Goal: Communication & Community: Share content

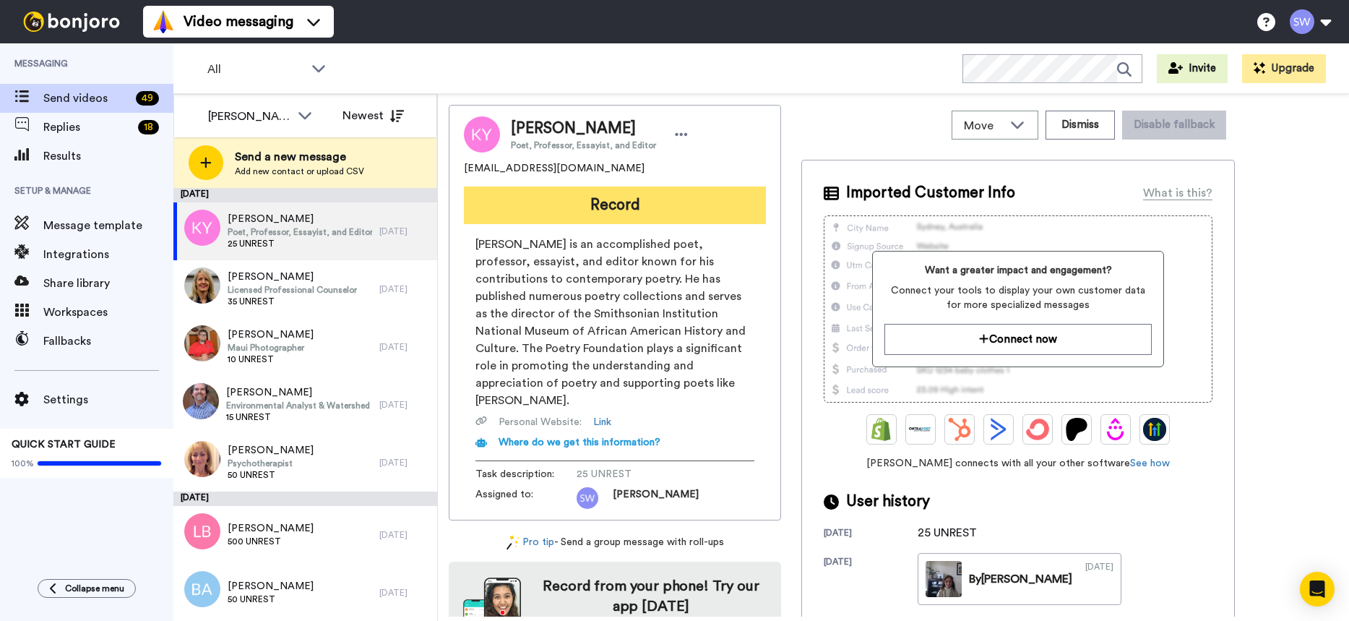
click at [601, 204] on button "Record" at bounding box center [615, 205] width 302 height 38
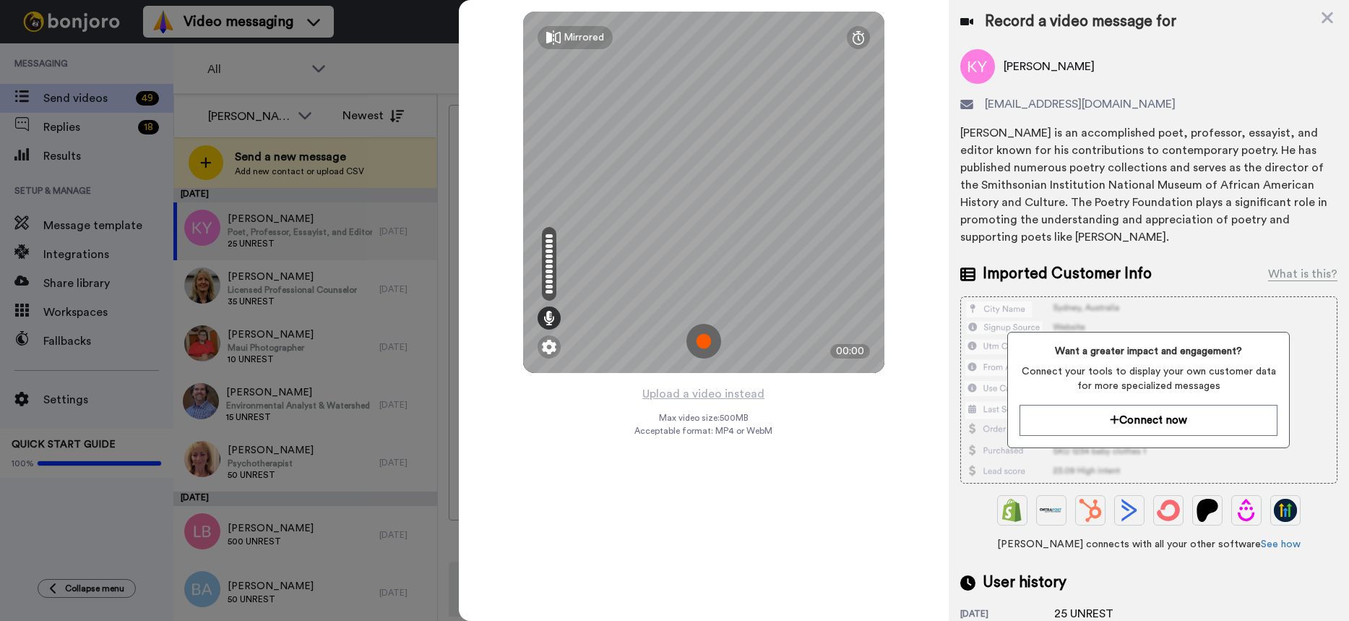
click at [77, 126] on div at bounding box center [674, 310] width 1349 height 621
click at [80, 125] on div at bounding box center [674, 310] width 1349 height 621
click at [1328, 14] on icon at bounding box center [1327, 18] width 14 height 18
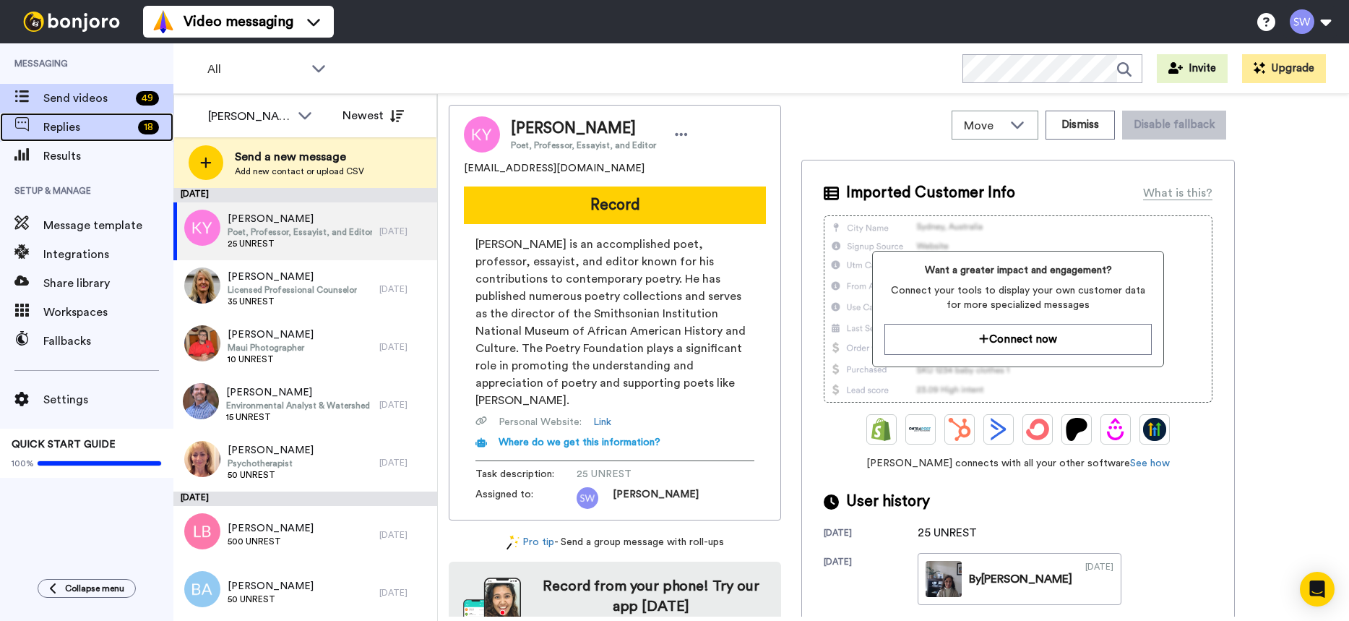
click at [43, 126] on span at bounding box center [21, 127] width 43 height 14
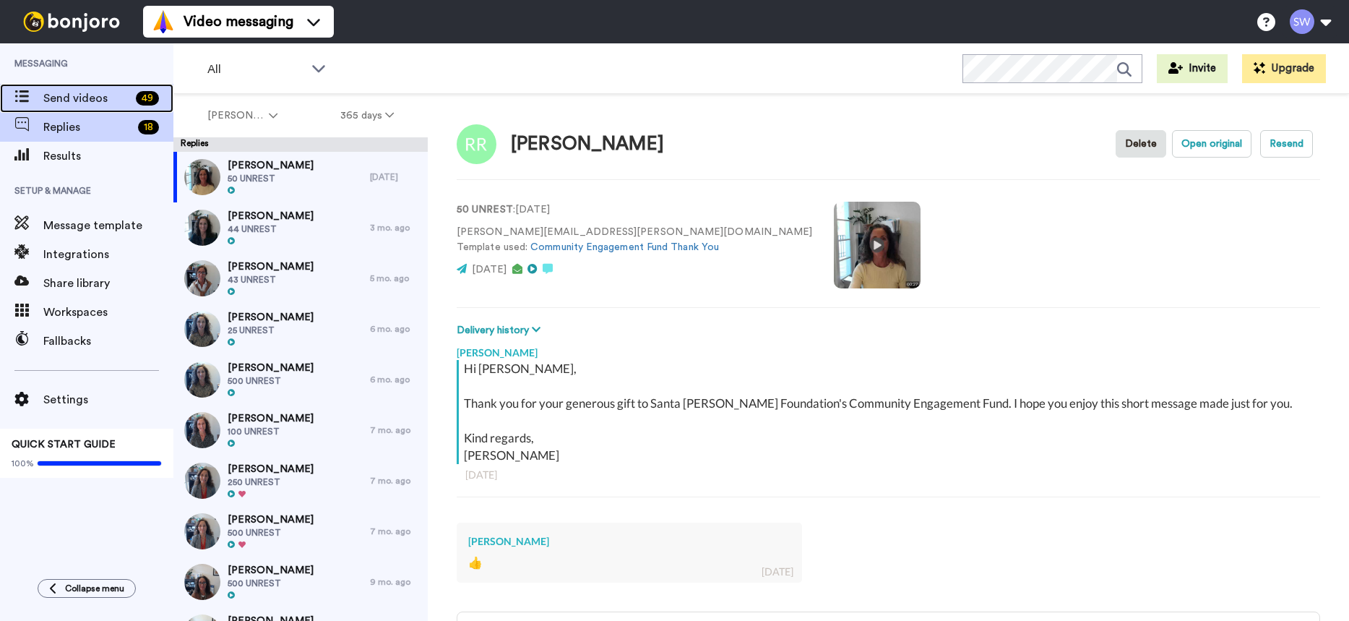
click at [48, 96] on span "Send videos" at bounding box center [86, 98] width 87 height 17
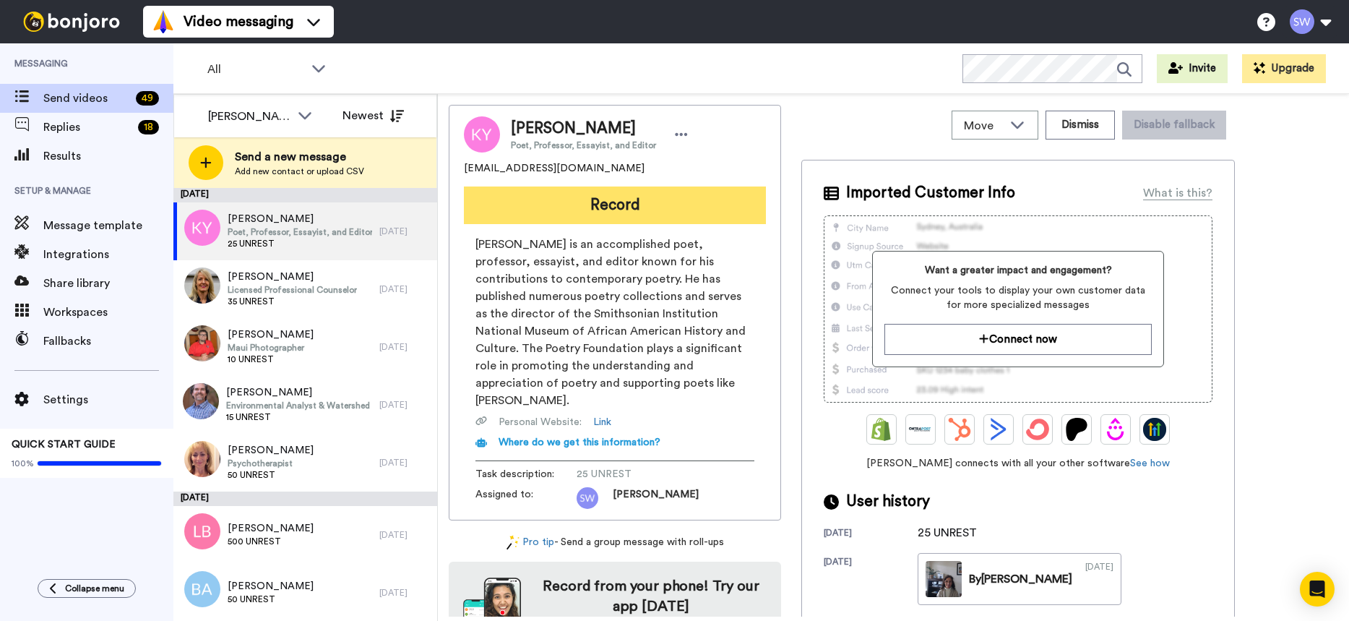
click at [624, 199] on button "Record" at bounding box center [615, 205] width 302 height 38
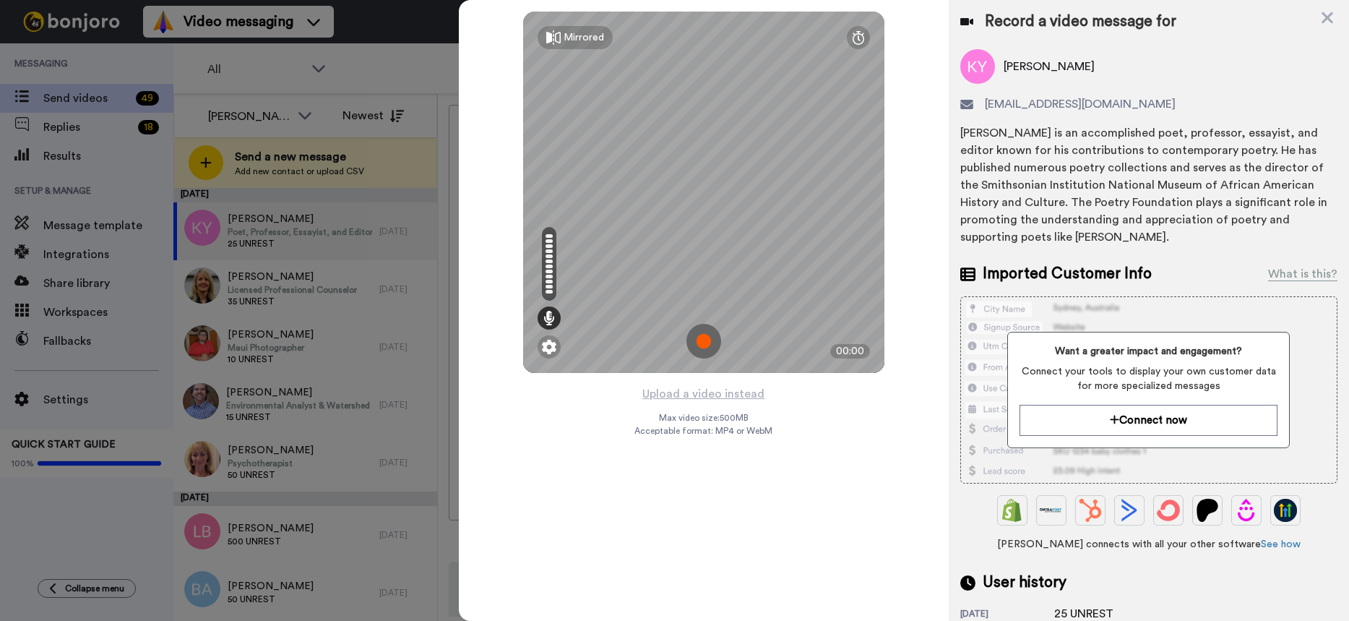
click at [699, 337] on img at bounding box center [703, 341] width 35 height 35
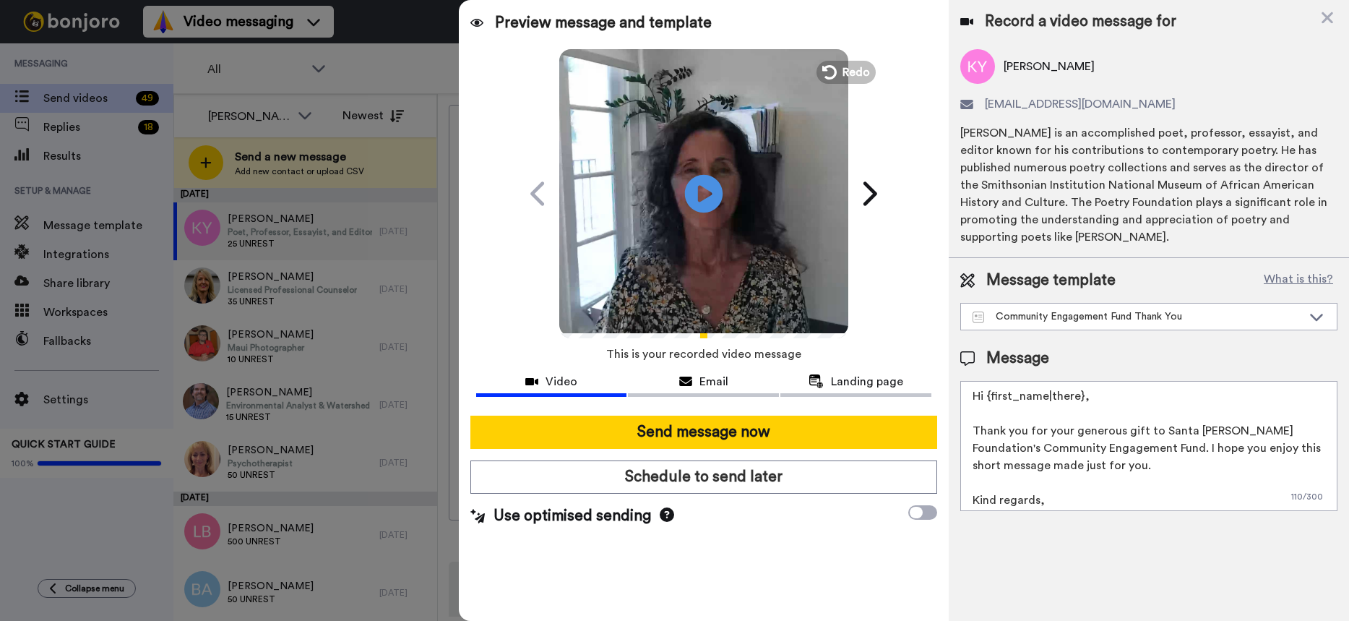
click at [705, 193] on icon "Play/Pause" at bounding box center [703, 193] width 38 height 69
click at [835, 65] on icon at bounding box center [827, 72] width 16 height 16
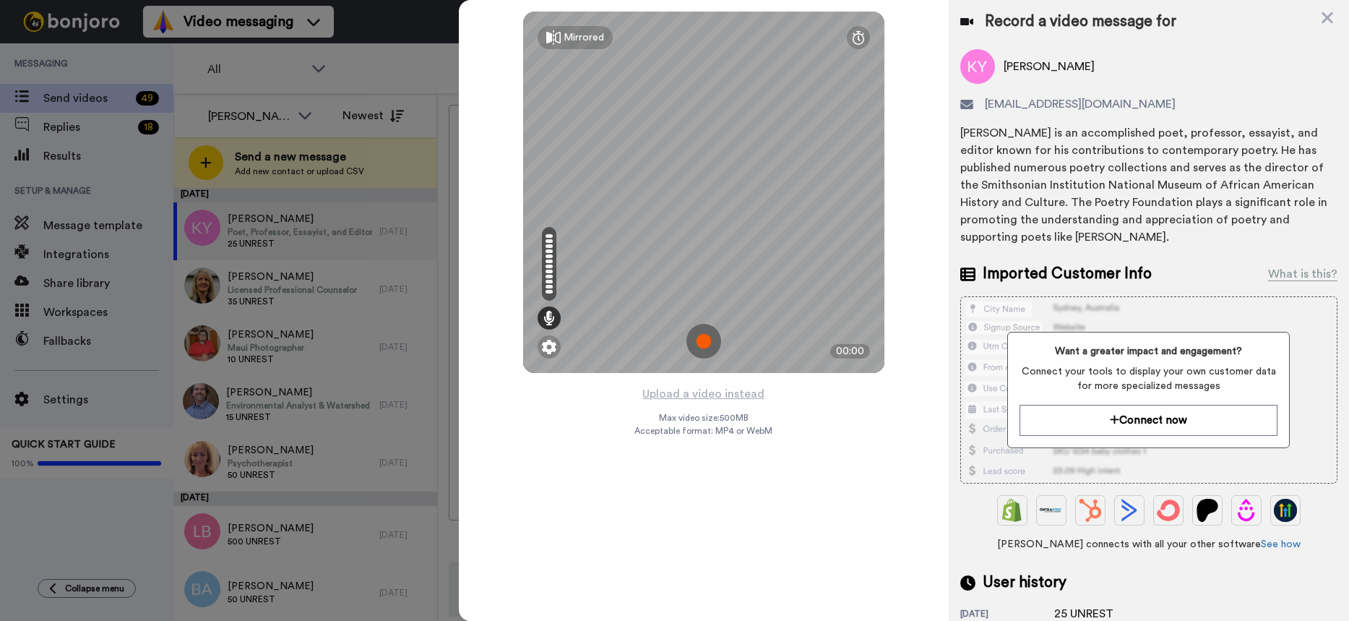
click at [700, 336] on img at bounding box center [703, 341] width 35 height 35
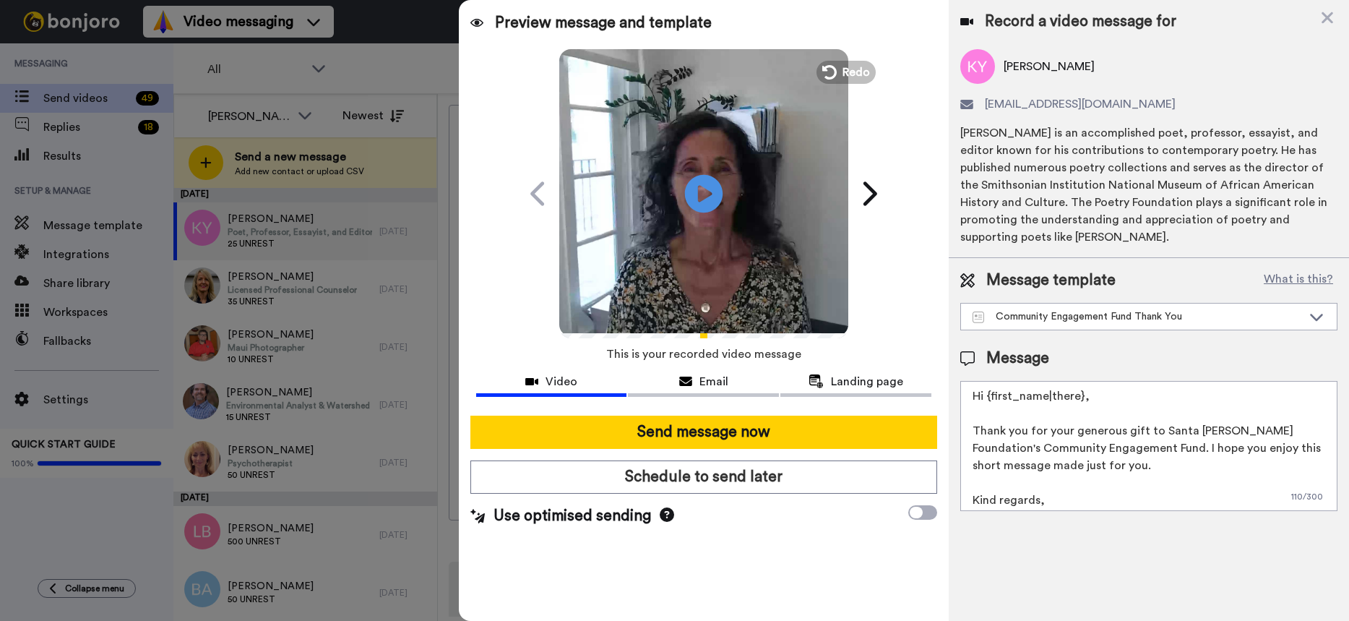
click at [695, 190] on icon at bounding box center [703, 193] width 38 height 38
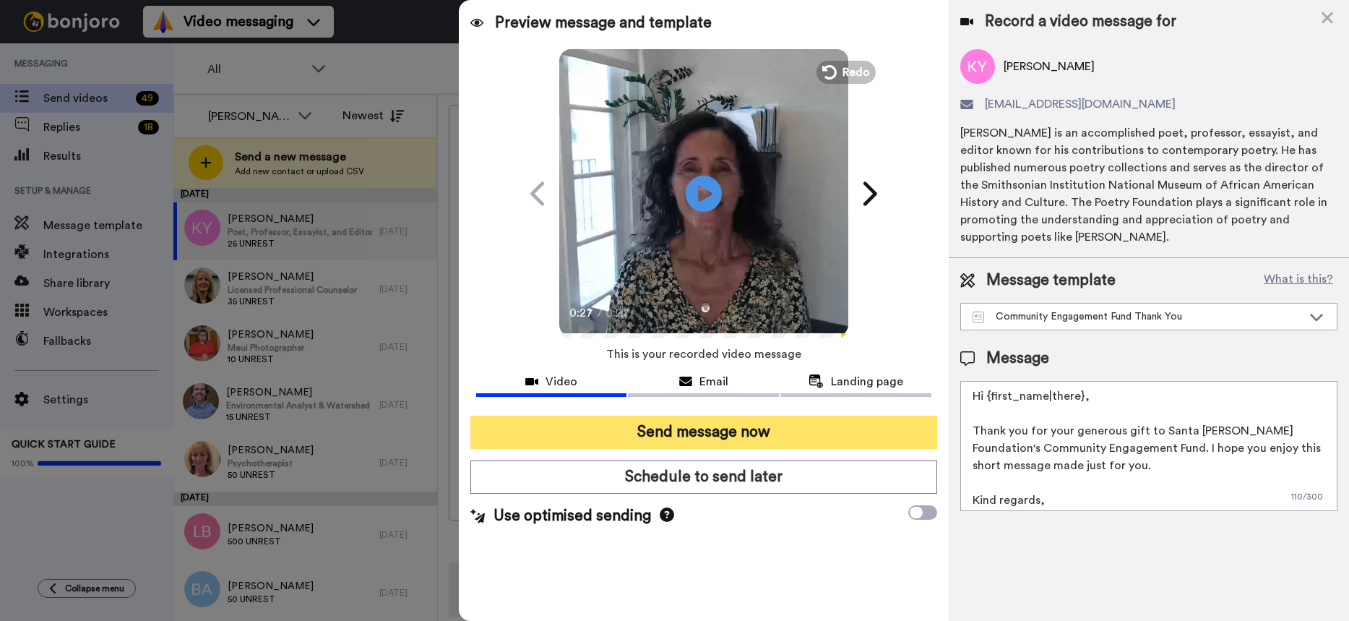
click at [736, 429] on button "Send message now" at bounding box center [703, 432] width 467 height 33
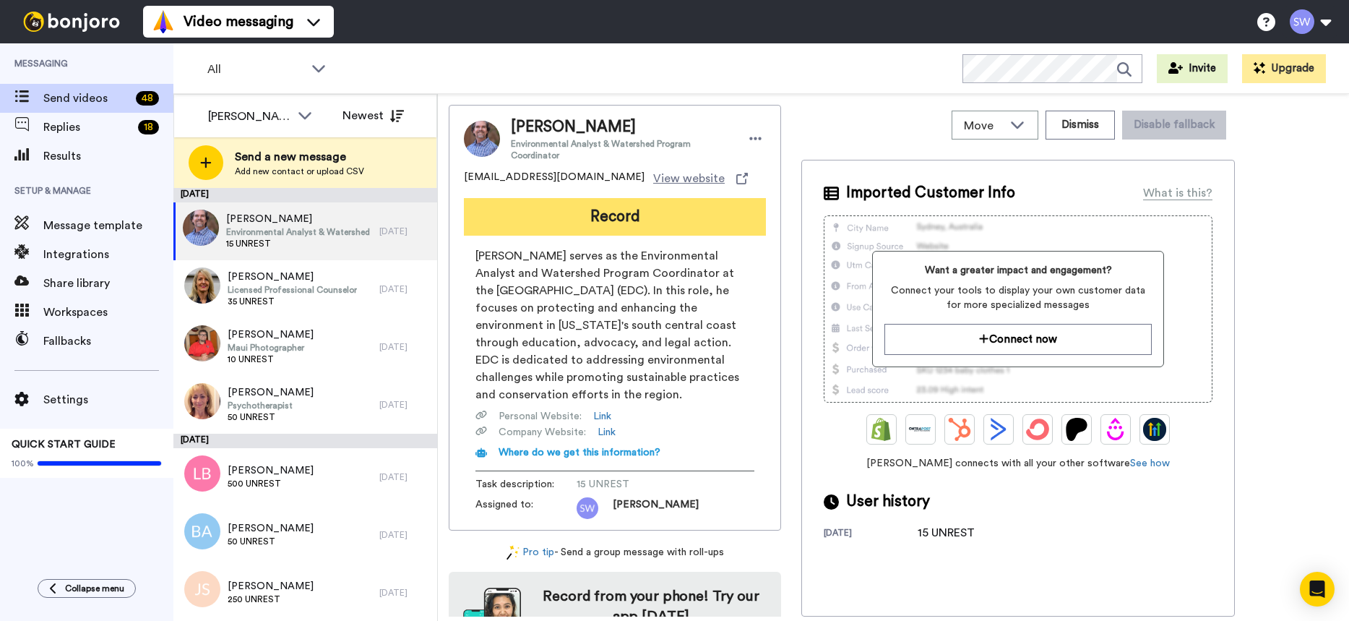
click at [594, 226] on button "Record" at bounding box center [615, 217] width 302 height 38
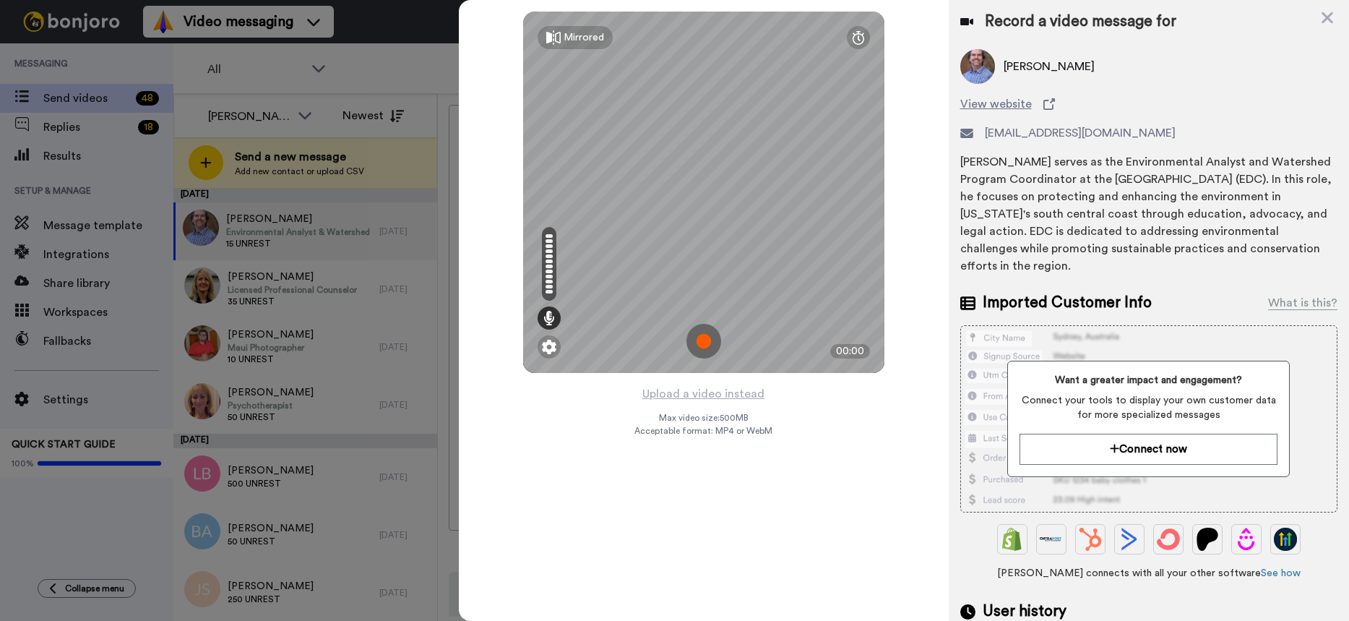
click at [698, 338] on img at bounding box center [703, 341] width 35 height 35
click at [700, 343] on img at bounding box center [703, 341] width 35 height 35
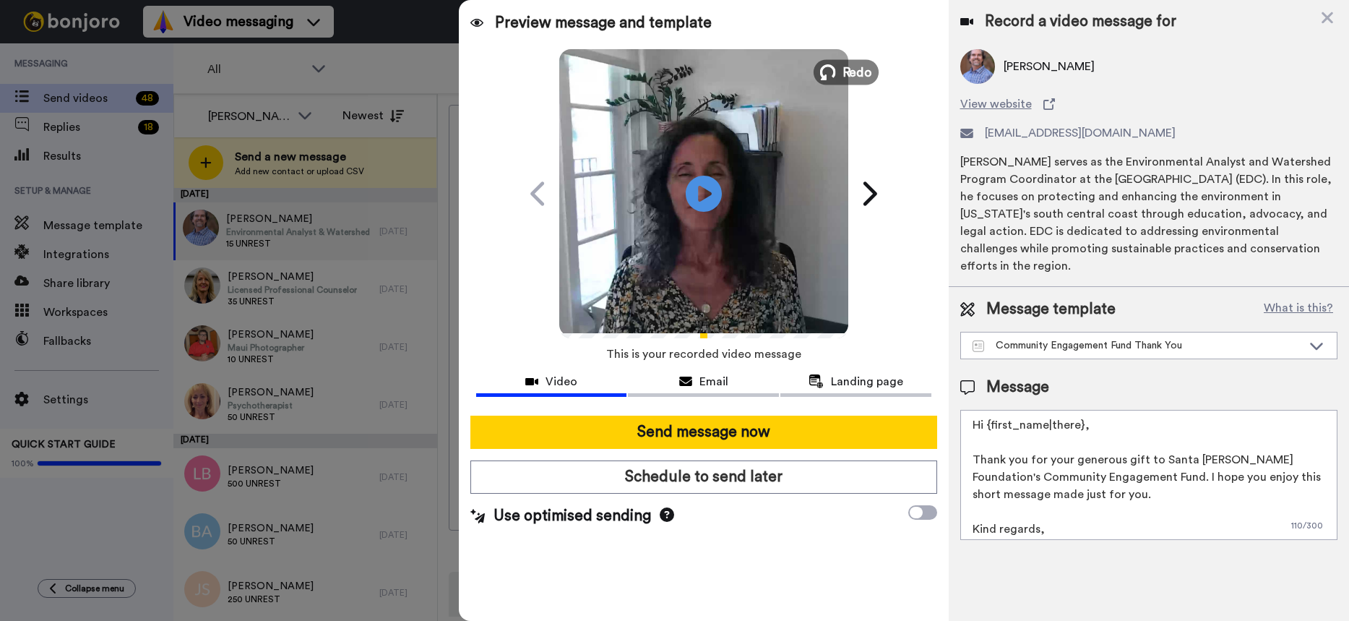
click at [843, 68] on span "Redo" at bounding box center [857, 71] width 30 height 19
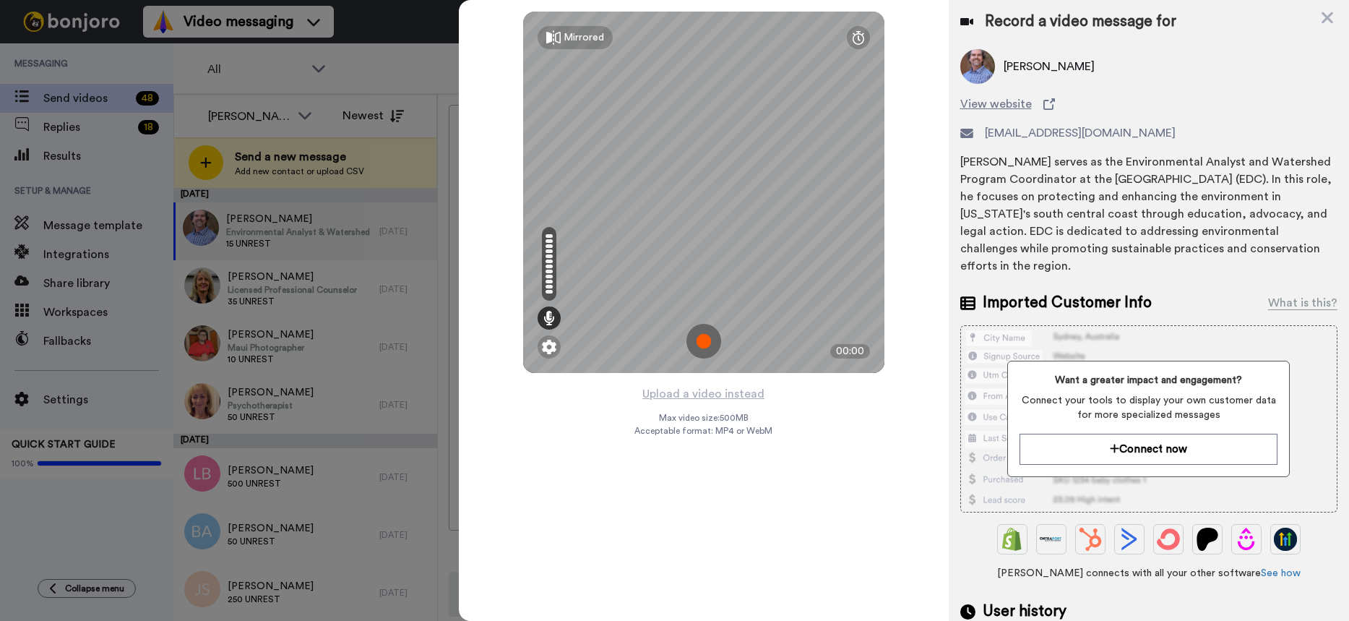
click at [700, 337] on img at bounding box center [703, 341] width 35 height 35
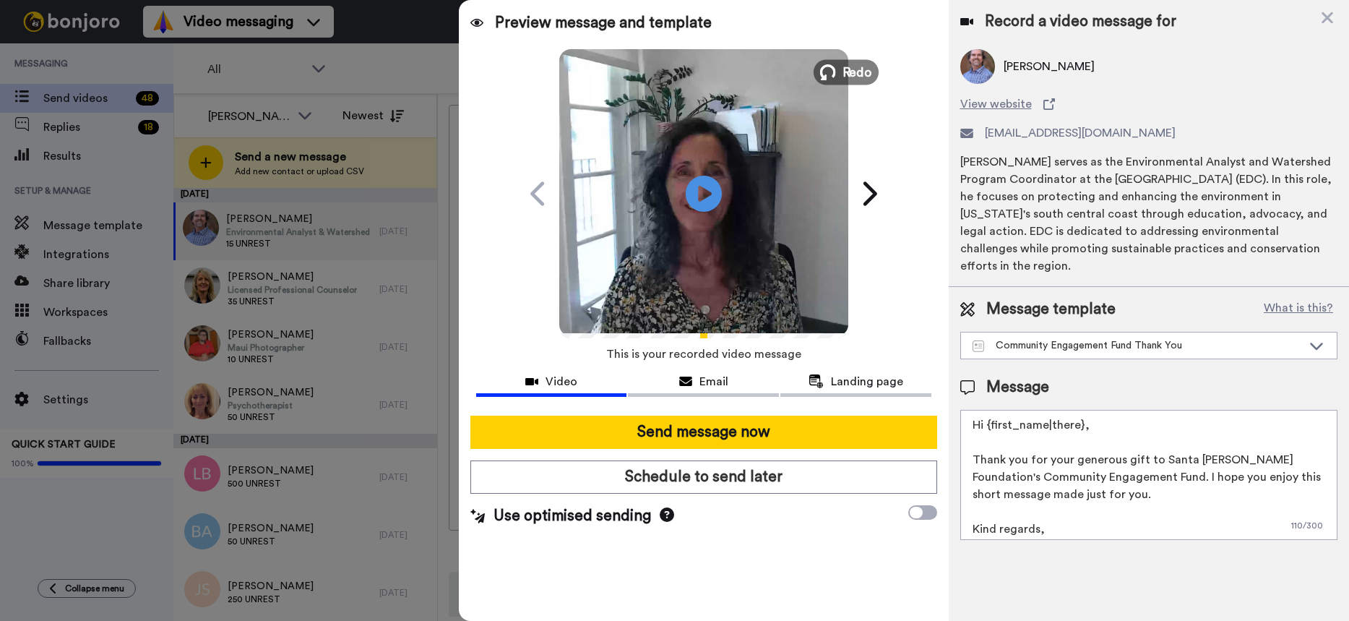
click at [846, 66] on span "Redo" at bounding box center [857, 71] width 30 height 19
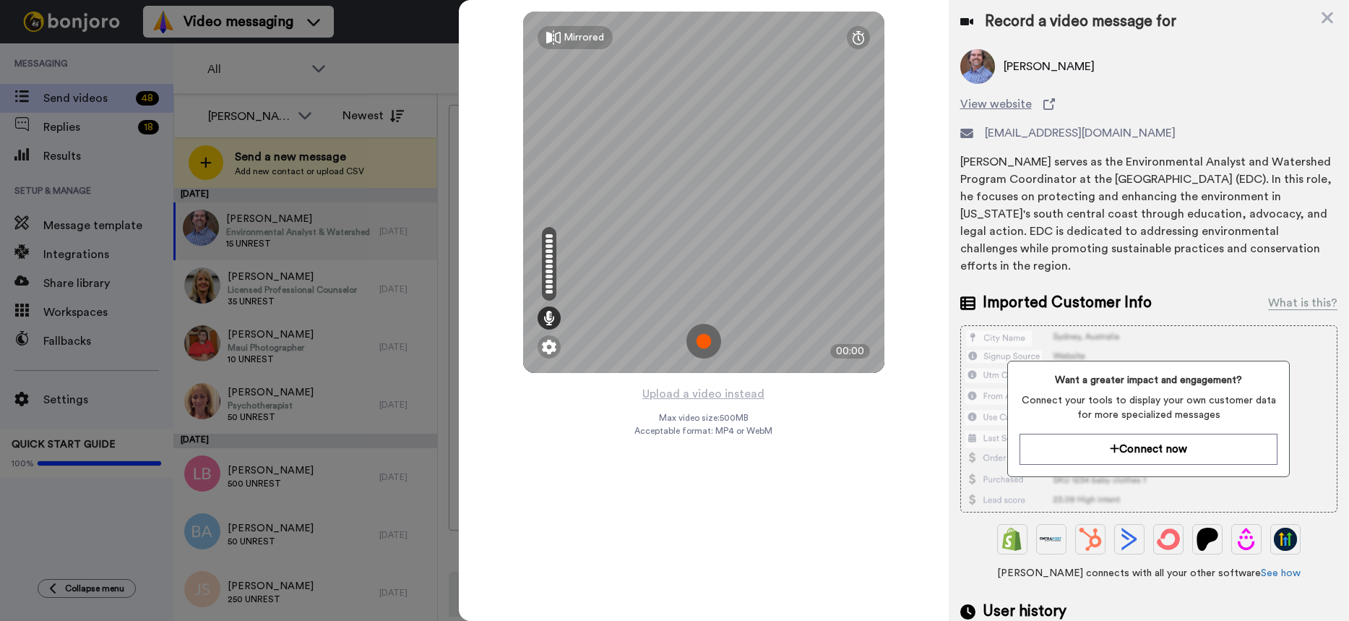
click at [702, 335] on img at bounding box center [703, 341] width 35 height 35
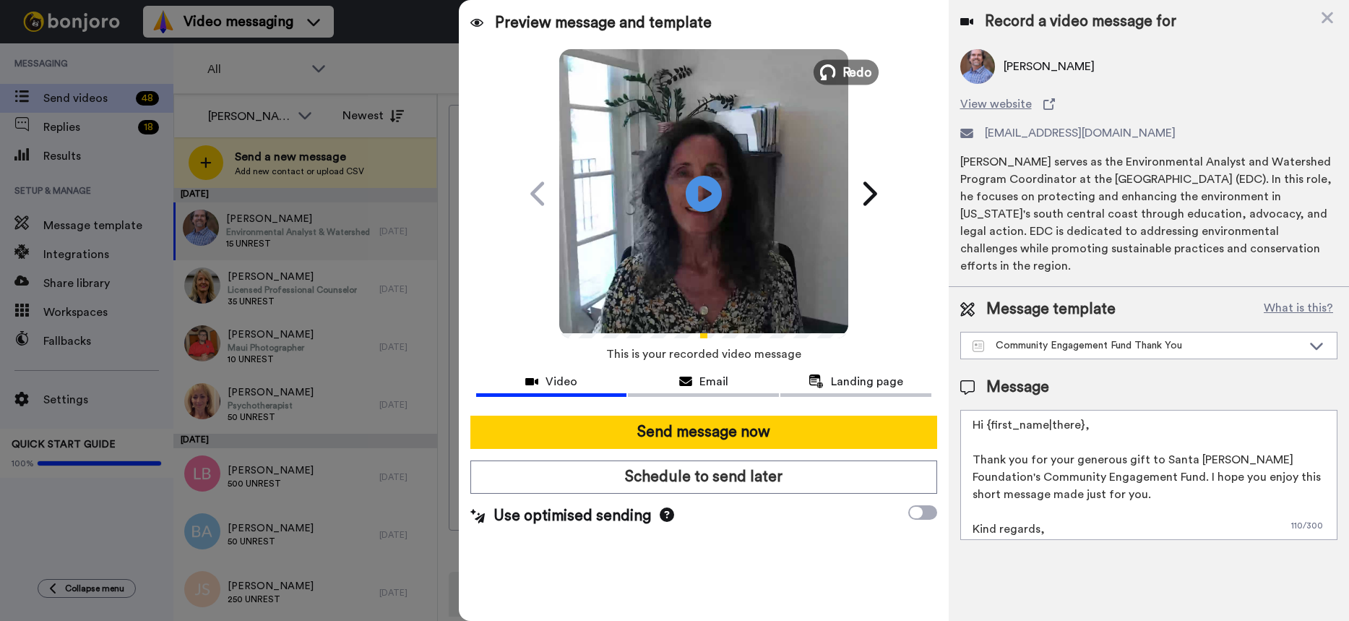
click at [843, 72] on span "Redo" at bounding box center [857, 71] width 30 height 19
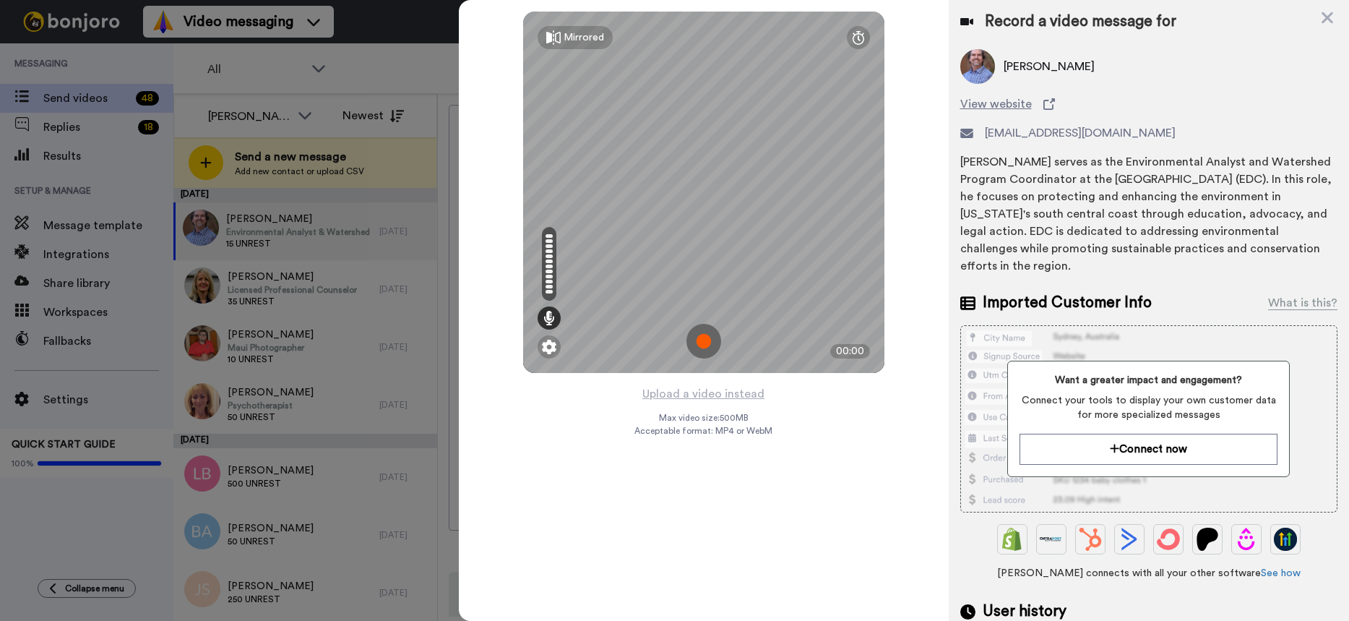
click at [699, 336] on img at bounding box center [703, 341] width 35 height 35
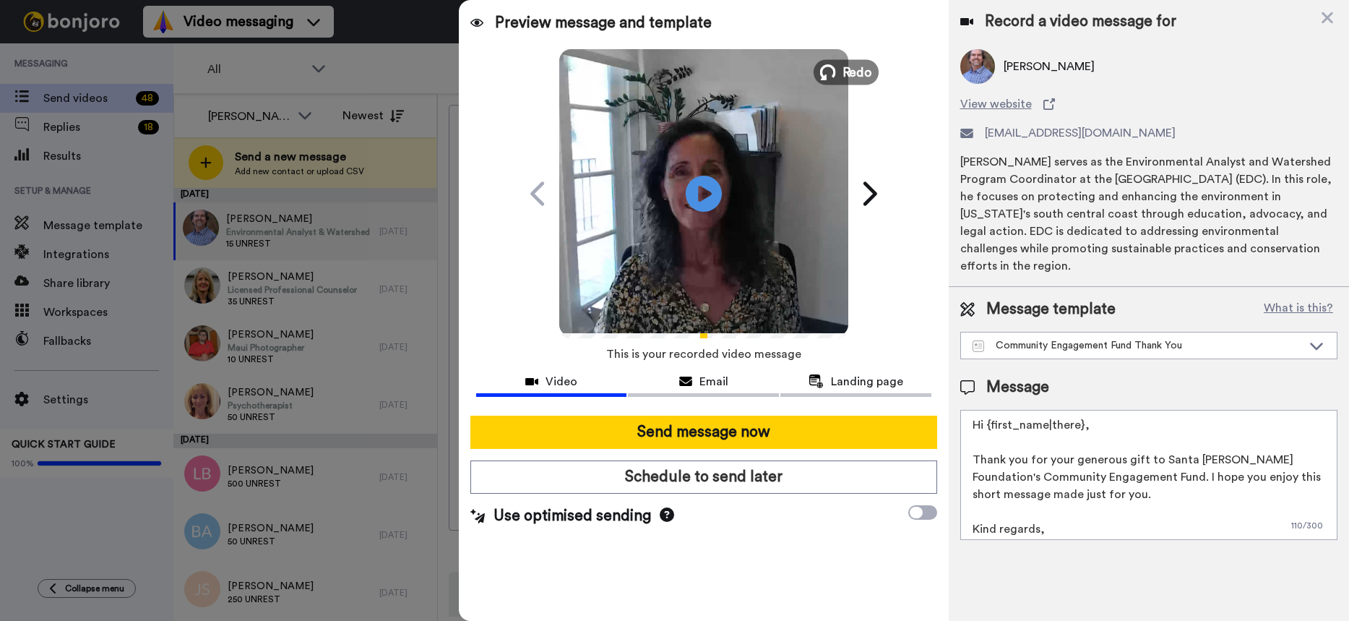
click at [867, 66] on span "Redo" at bounding box center [857, 71] width 30 height 19
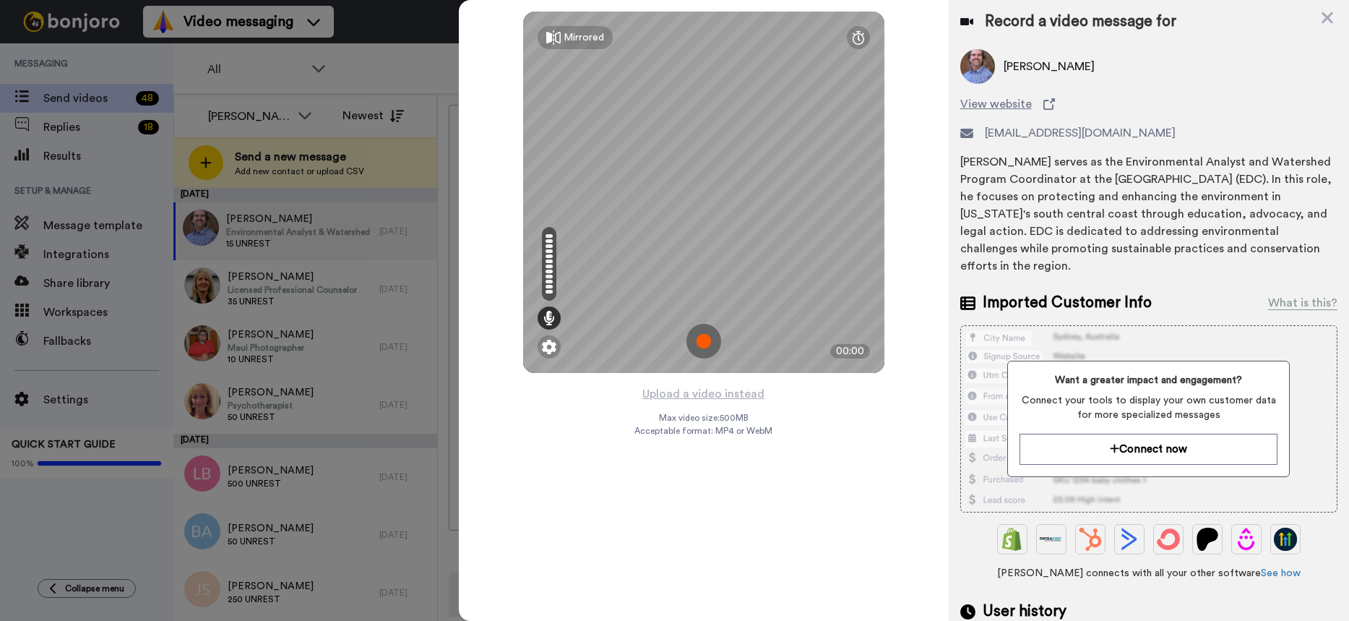
click at [701, 335] on img at bounding box center [703, 341] width 35 height 35
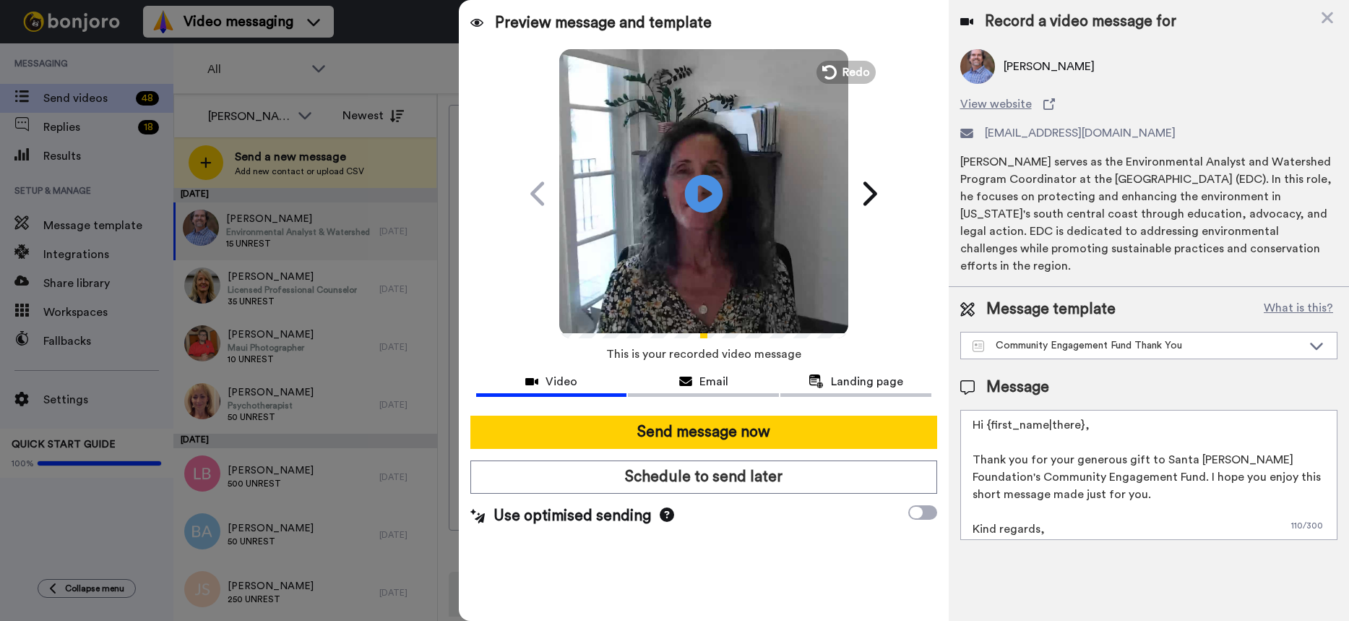
click at [700, 187] on icon "Play/Pause" at bounding box center [703, 193] width 38 height 69
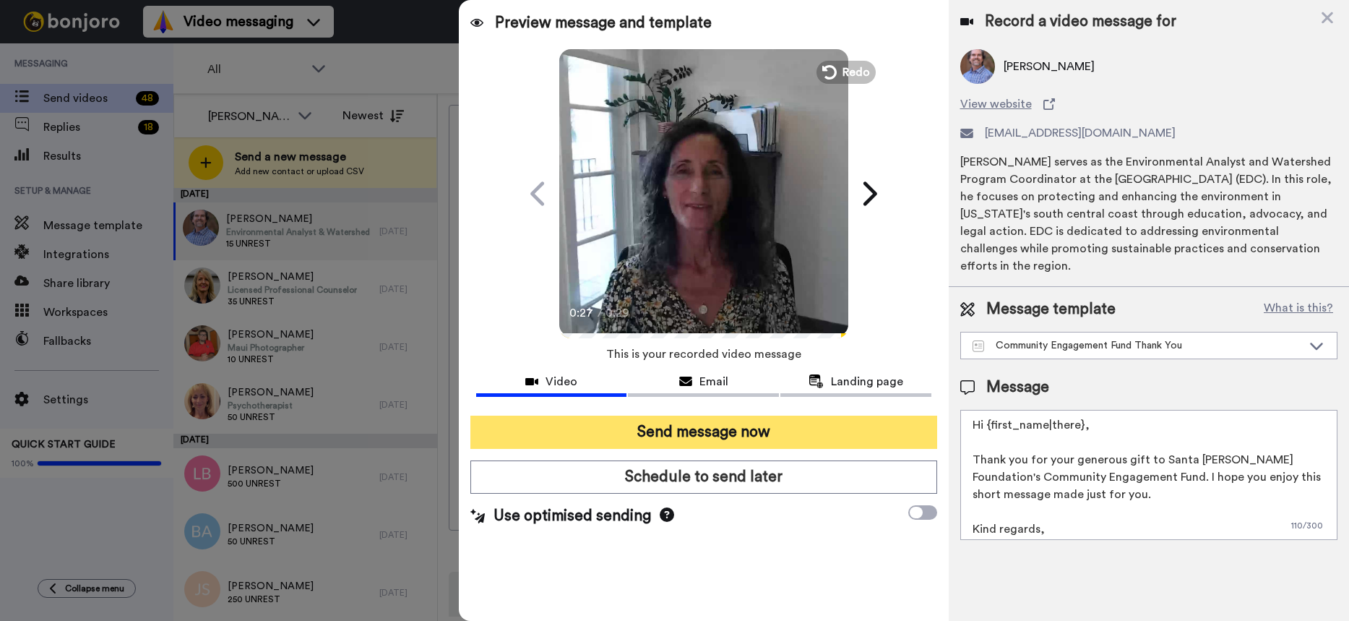
click at [692, 430] on button "Send message now" at bounding box center [703, 432] width 467 height 33
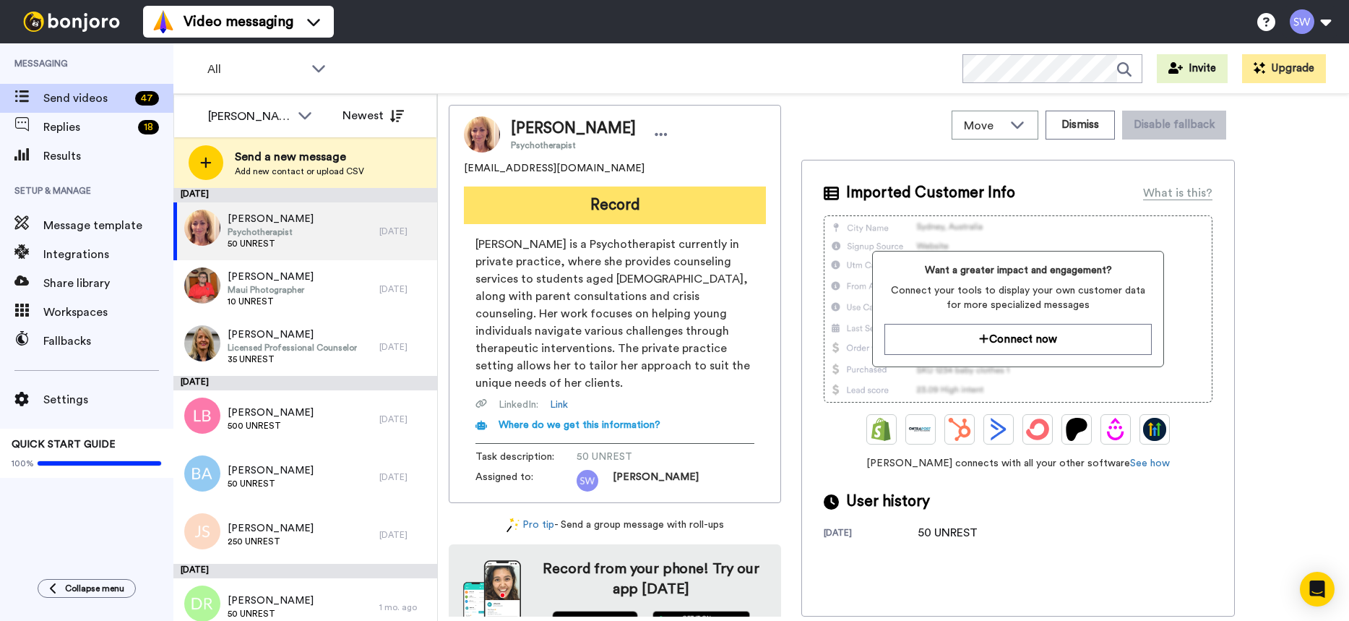
click at [639, 200] on button "Record" at bounding box center [615, 205] width 302 height 38
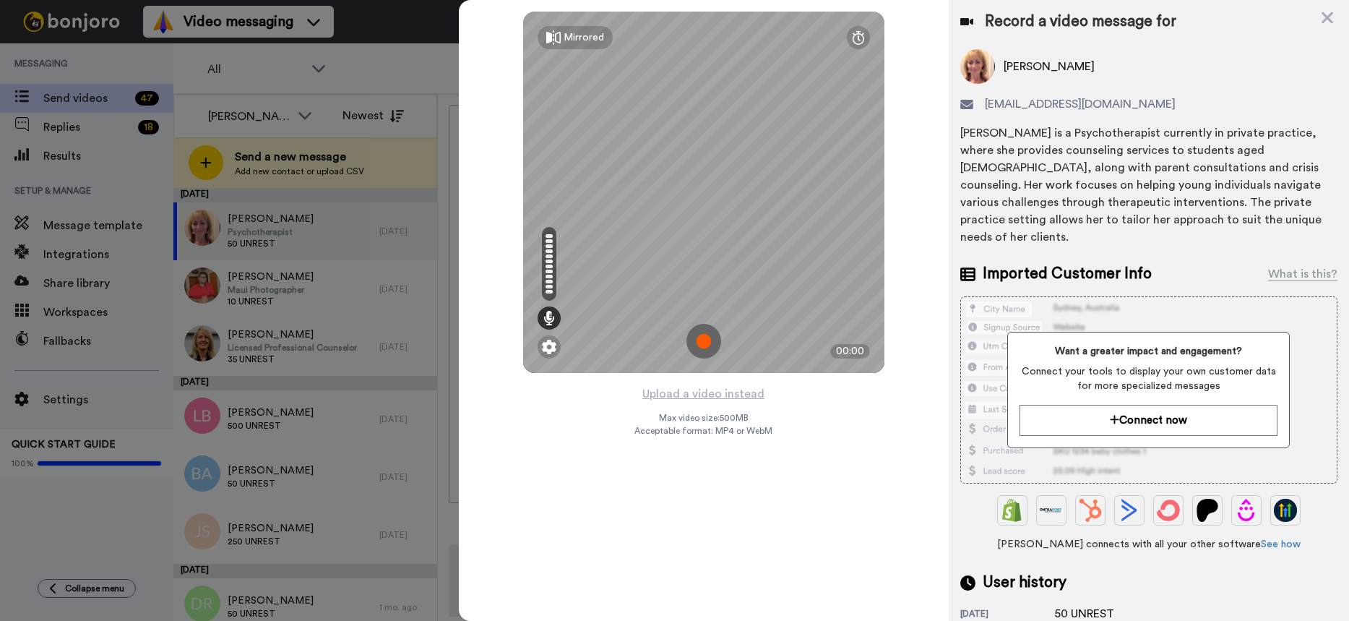
click at [701, 332] on img at bounding box center [703, 341] width 35 height 35
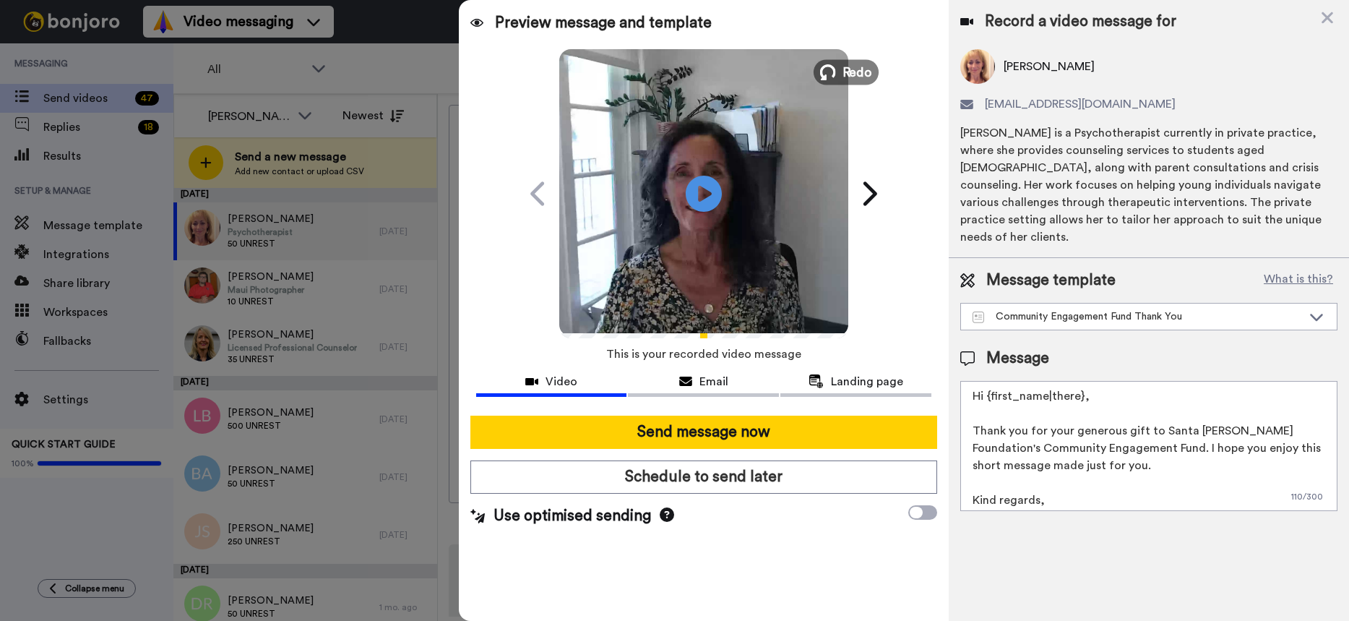
click at [835, 66] on icon at bounding box center [827, 72] width 16 height 16
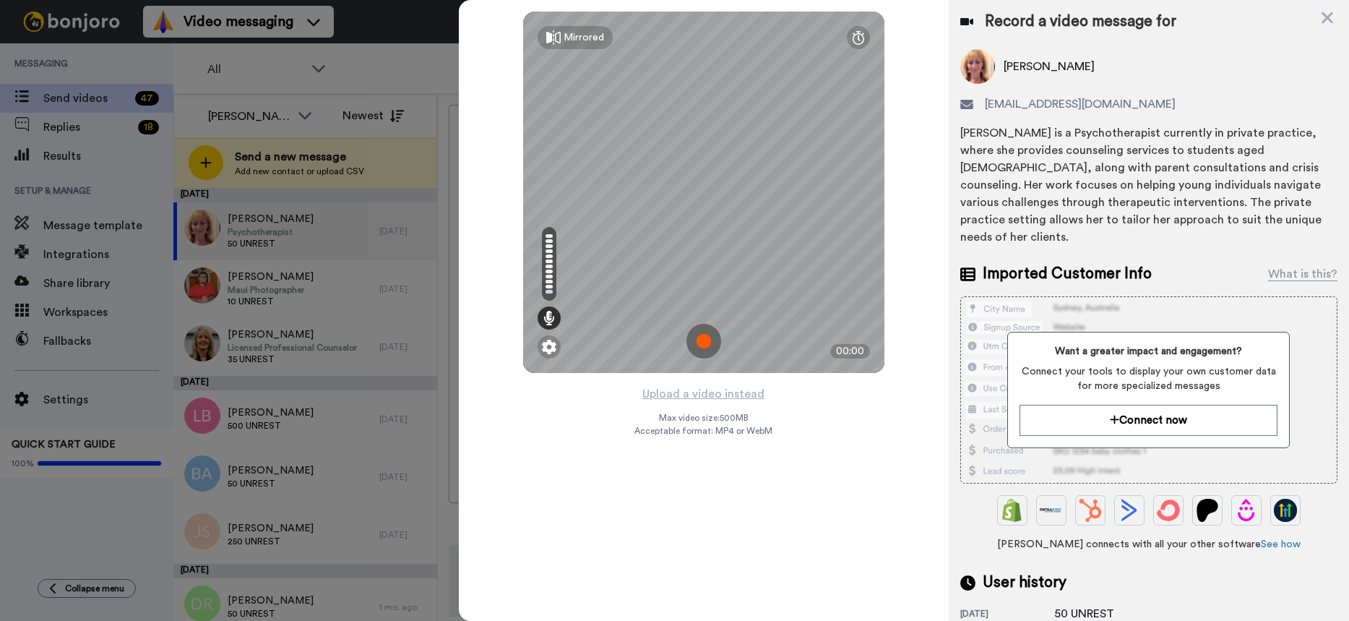
click at [709, 335] on img at bounding box center [703, 341] width 35 height 35
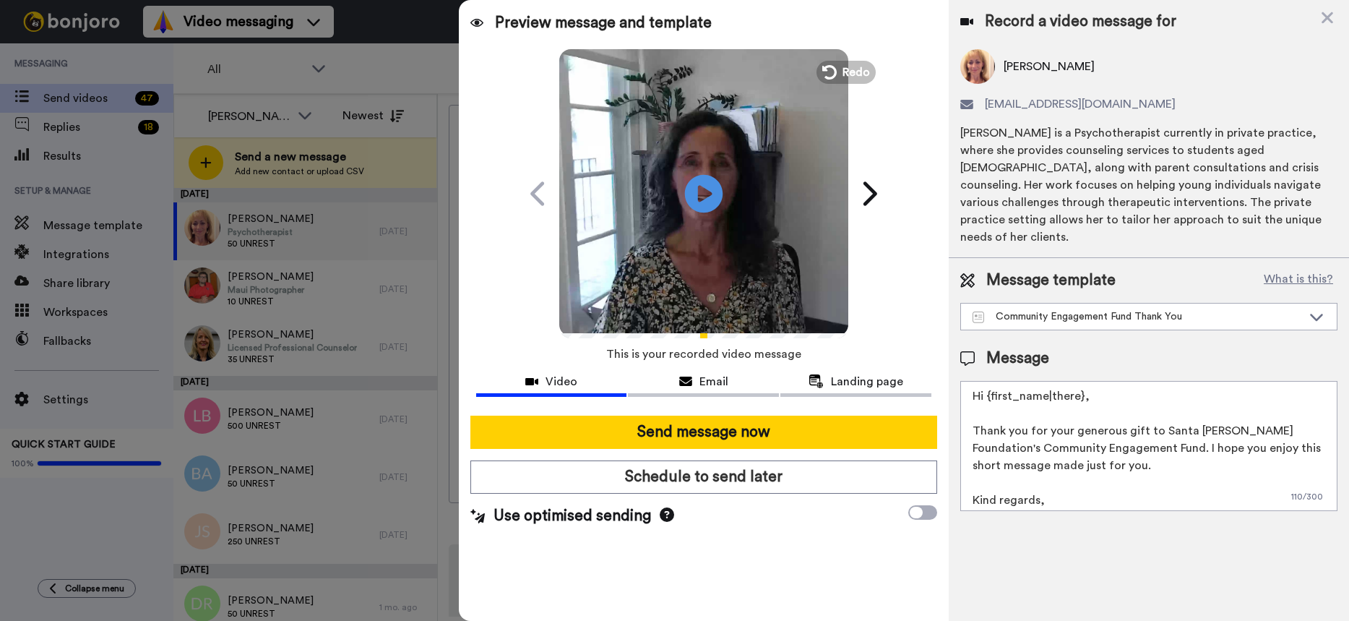
click at [702, 193] on icon "Play/Pause" at bounding box center [703, 193] width 38 height 69
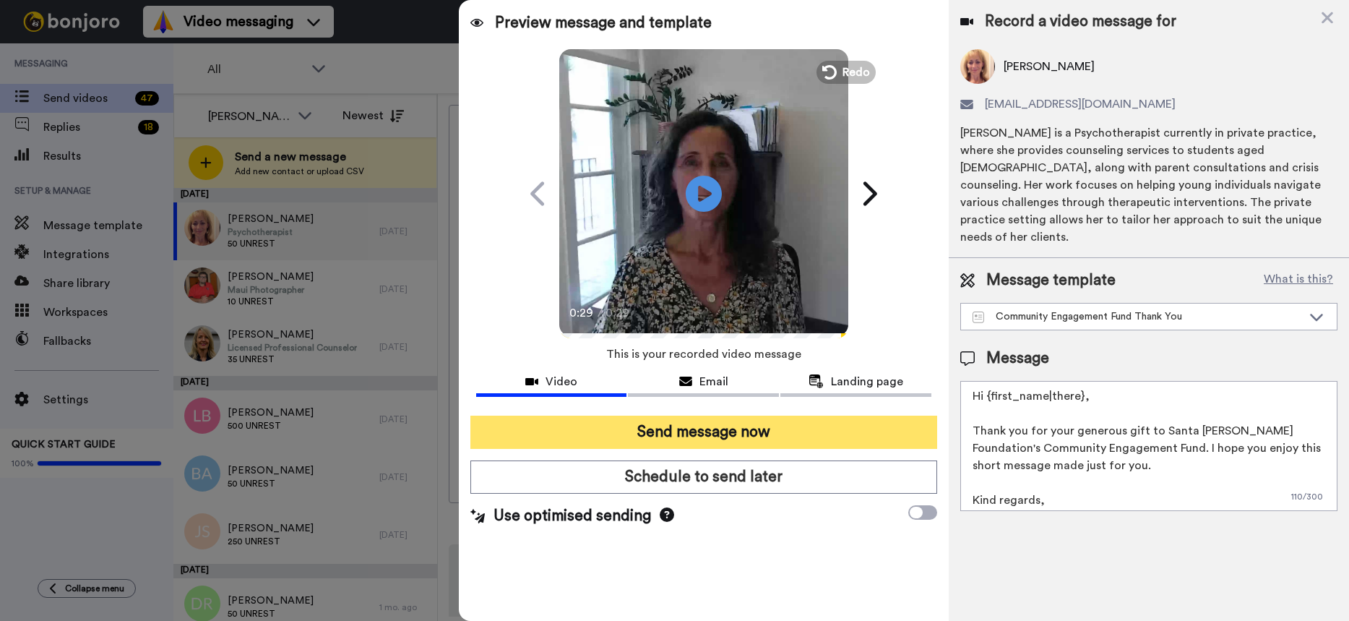
click at [725, 424] on button "Send message now" at bounding box center [703, 432] width 467 height 33
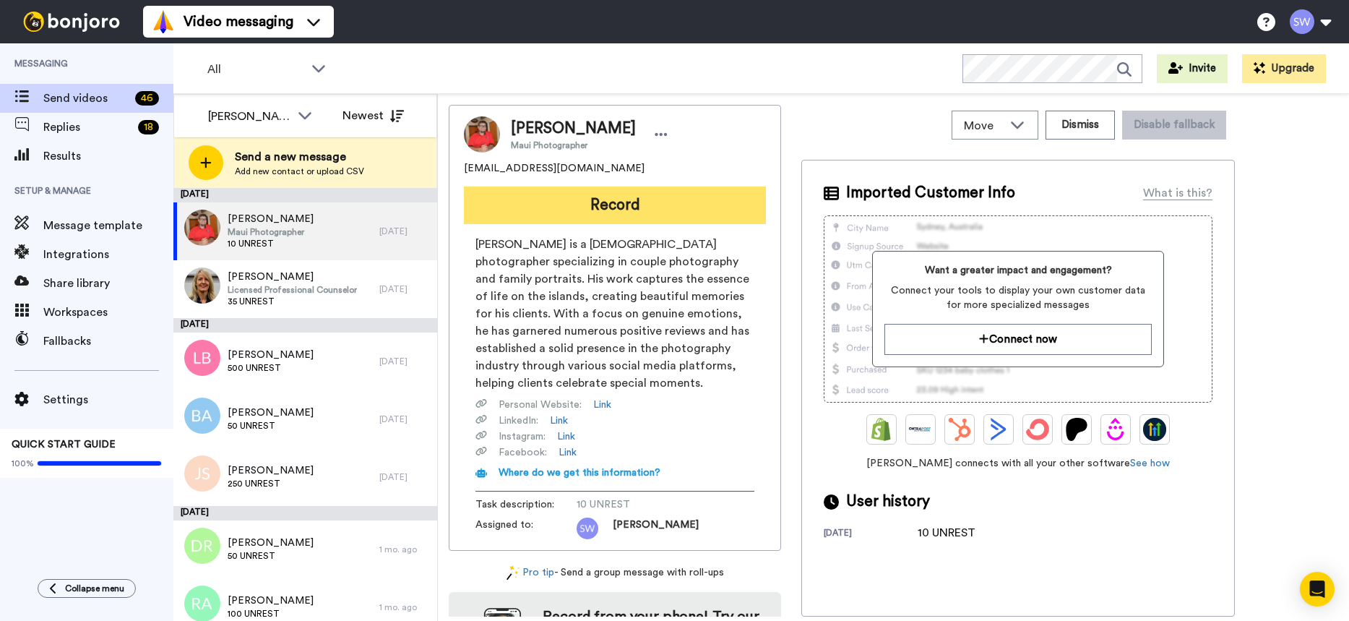
click at [594, 198] on button "Record" at bounding box center [615, 205] width 302 height 38
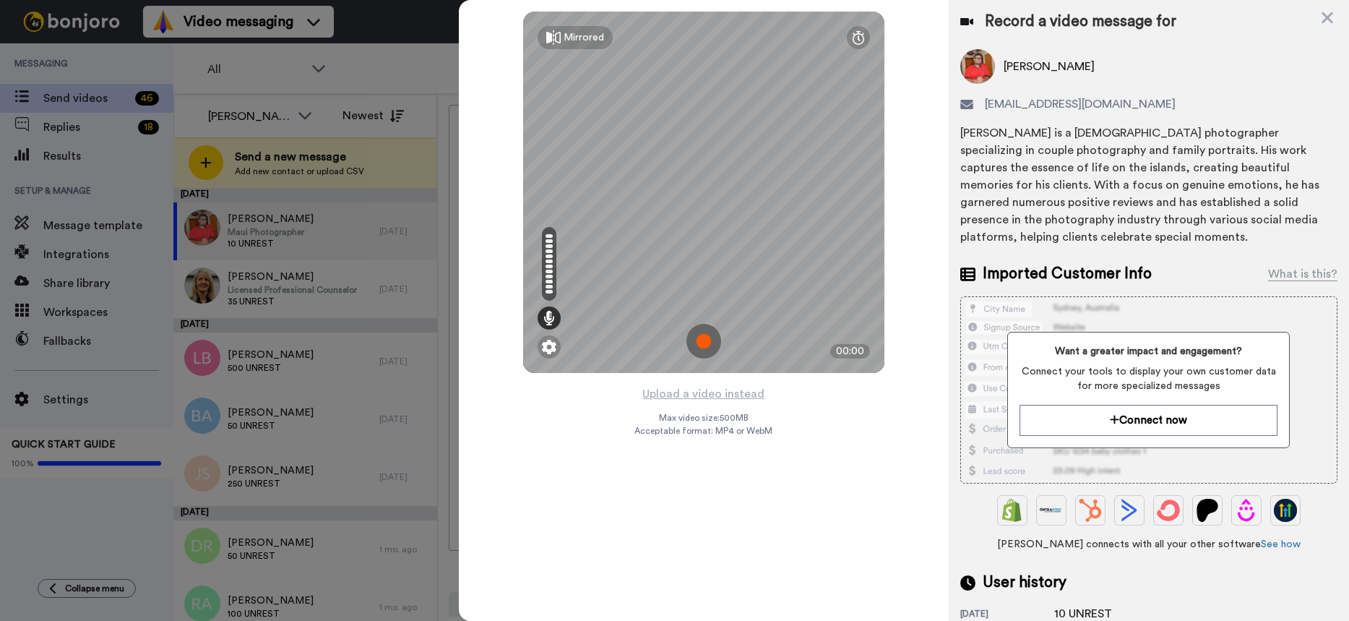
click at [705, 336] on img at bounding box center [703, 341] width 35 height 35
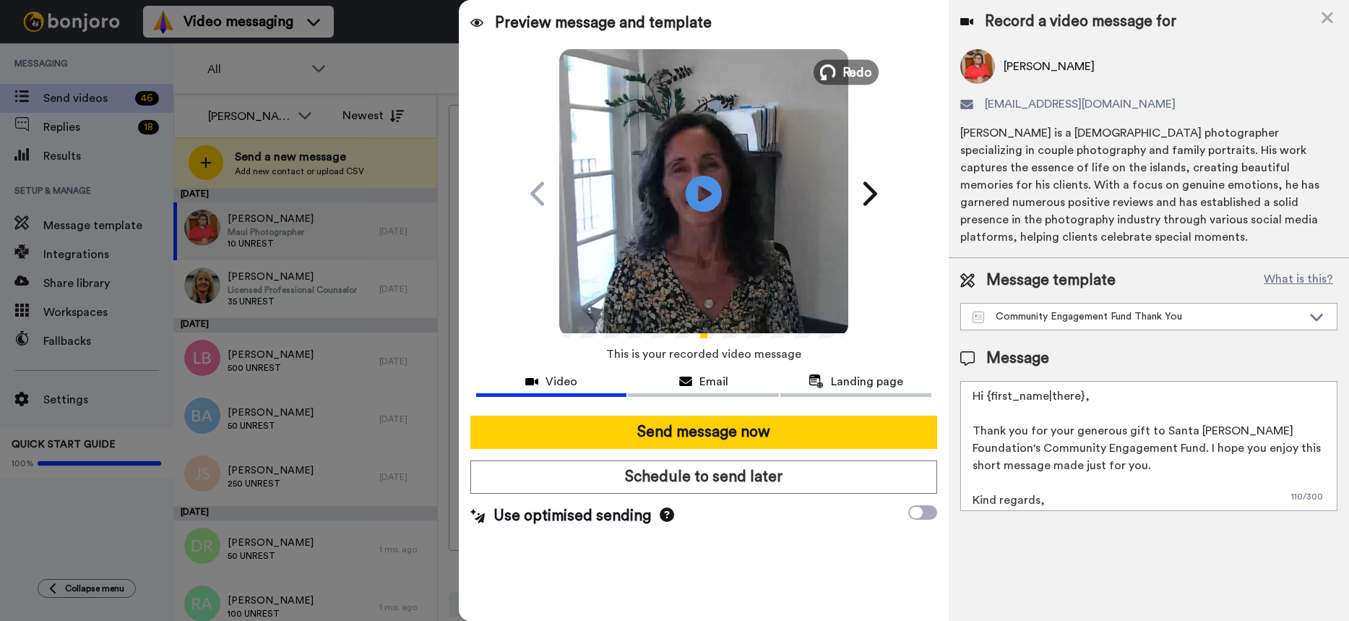
click at [853, 59] on button "Redo" at bounding box center [846, 71] width 65 height 25
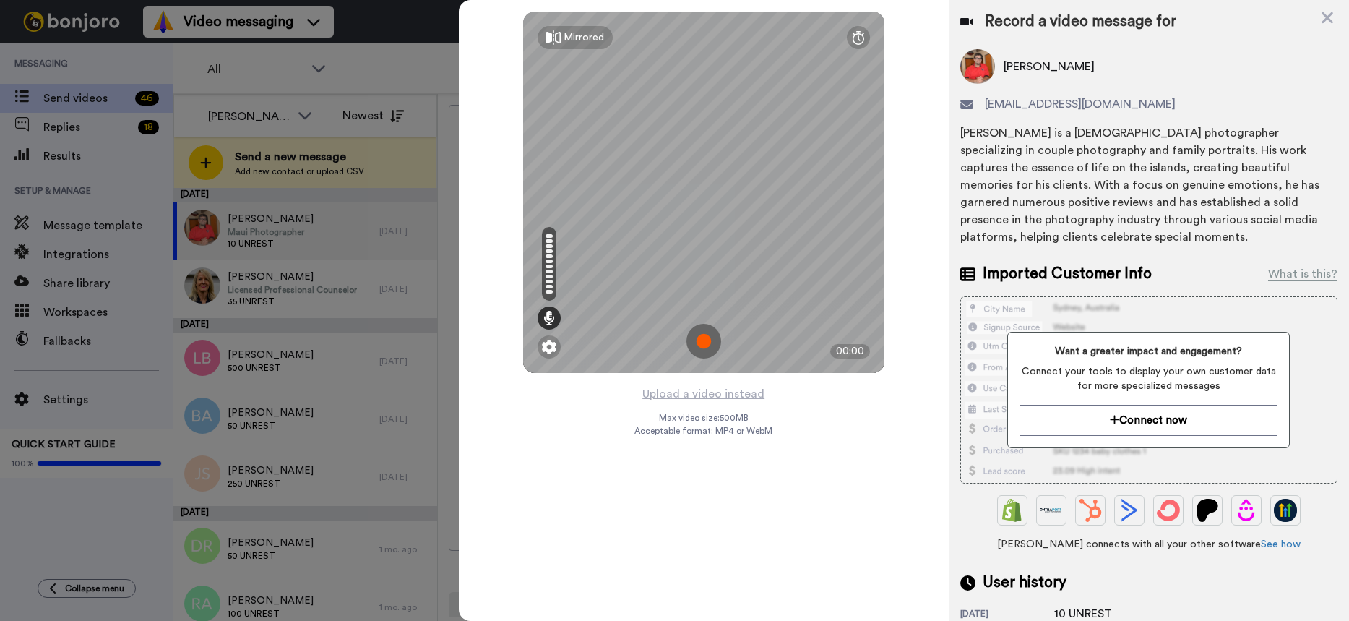
click at [698, 331] on img at bounding box center [703, 341] width 35 height 35
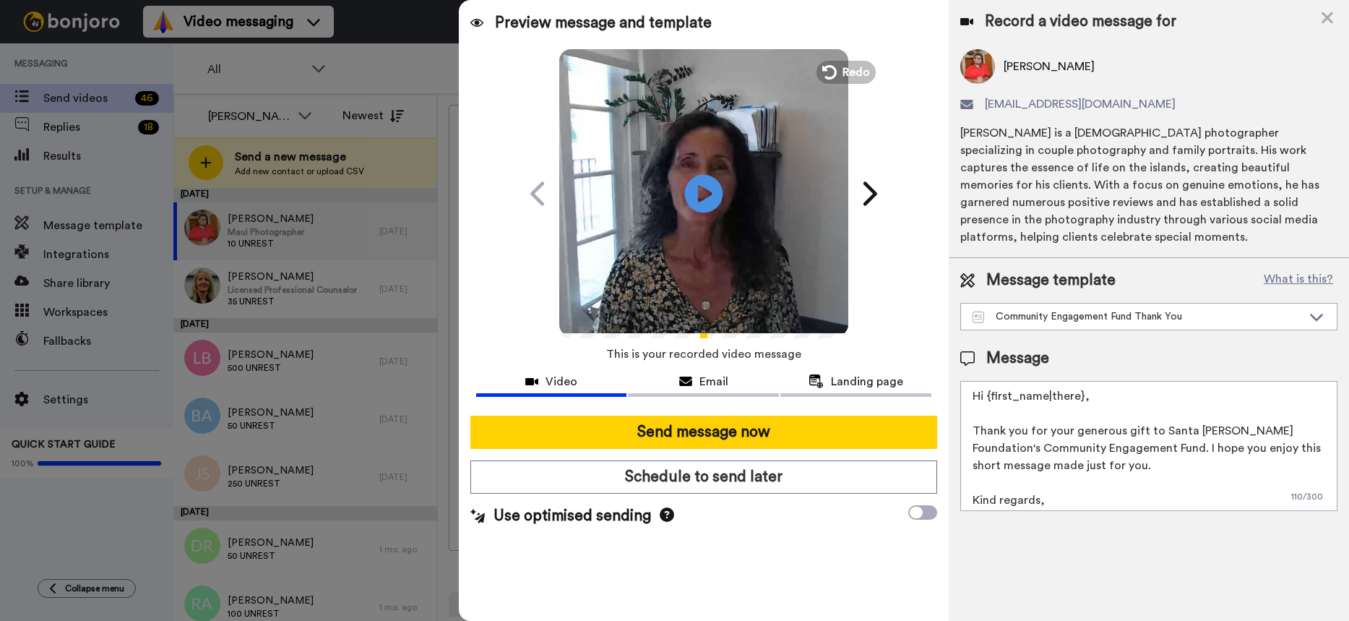
click at [710, 184] on icon at bounding box center [703, 193] width 38 height 38
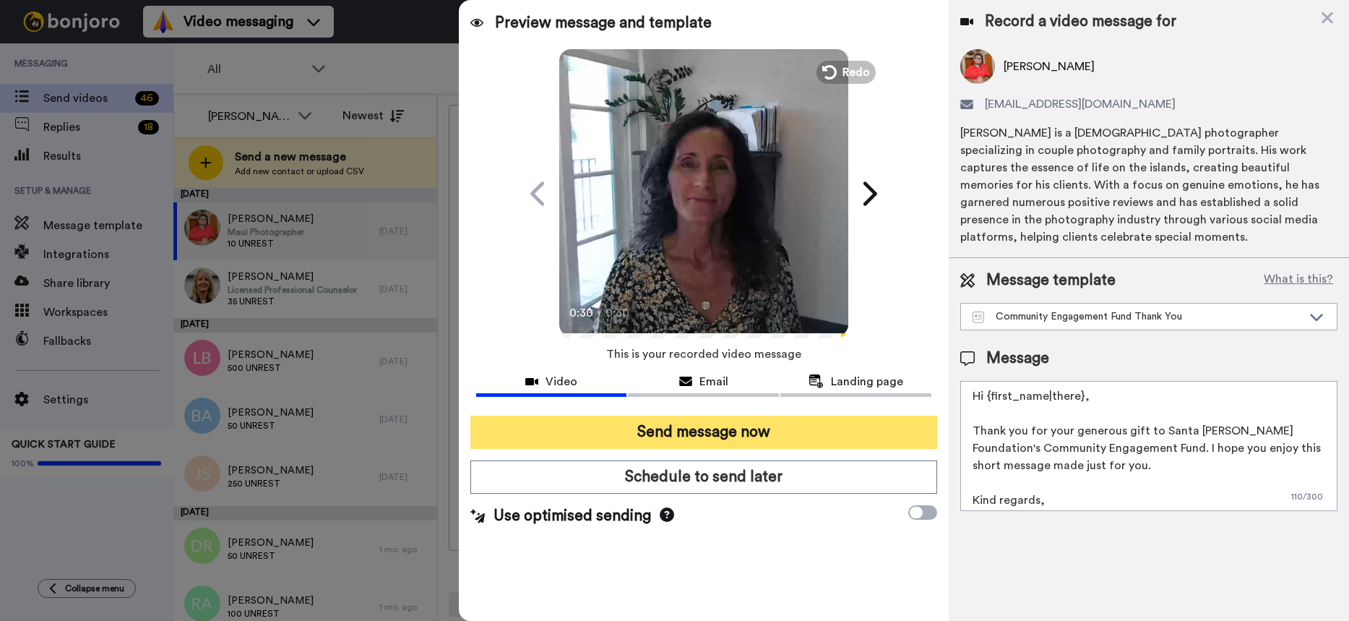
click at [714, 424] on button "Send message now" at bounding box center [703, 432] width 467 height 33
